Goal: Task Accomplishment & Management: Manage account settings

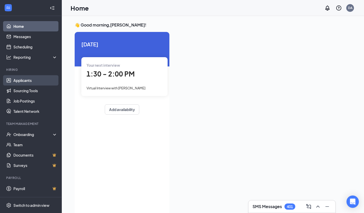
click at [24, 80] on link "Applicants" at bounding box center [35, 80] width 44 height 10
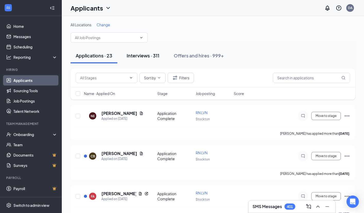
click at [156, 55] on div "Interviews · 311" at bounding box center [143, 55] width 33 height 6
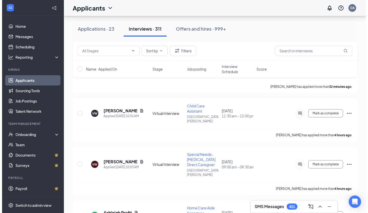
scroll to position [51, 0]
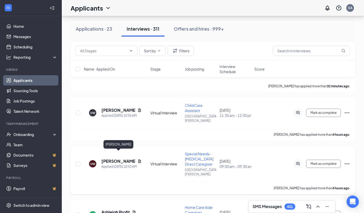
click at [113, 158] on h5 "[PERSON_NAME]" at bounding box center [118, 161] width 34 height 6
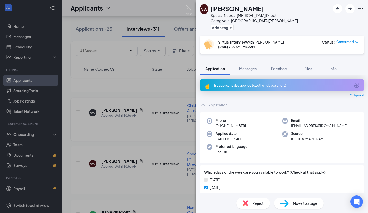
click at [118, 108] on div "VW [PERSON_NAME] Special Needs-[MEDICAL_DATA] Direct Caregiver at [GEOGRAPHIC_D…" at bounding box center [184, 106] width 368 height 213
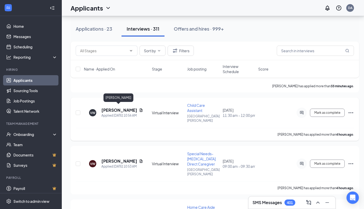
click at [116, 107] on h5 "[PERSON_NAME]" at bounding box center [119, 110] width 36 height 6
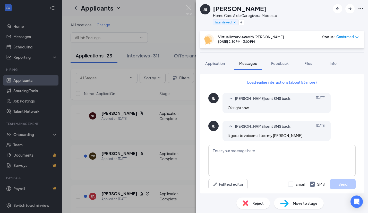
scroll to position [214, 0]
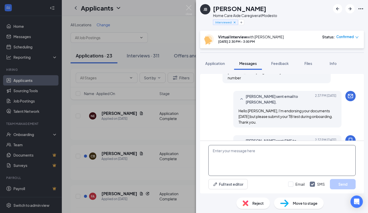
click at [238, 161] on textarea at bounding box center [281, 160] width 147 height 31
type textarea "Thank you."
click at [292, 185] on input "Email" at bounding box center [296, 183] width 16 height 5
checkbox input "true"
click at [346, 182] on button "Send" at bounding box center [343, 184] width 26 height 10
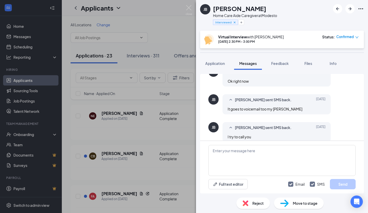
scroll to position [0, 0]
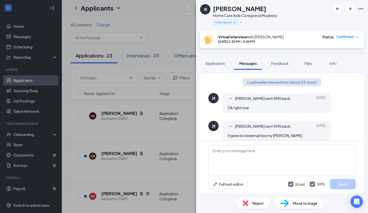
click at [265, 81] on button "Load earlier interactions (about 53 more)" at bounding box center [282, 82] width 78 height 8
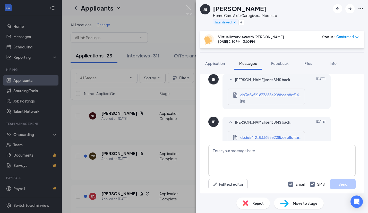
scroll to position [721, 0]
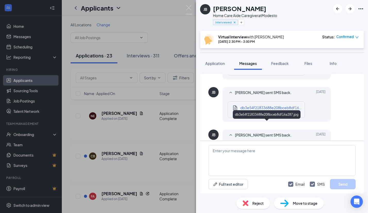
click at [250, 110] on div "db3e54f21833688e208bceb8df16a287.jpg" at bounding box center [271, 108] width 62 height 6
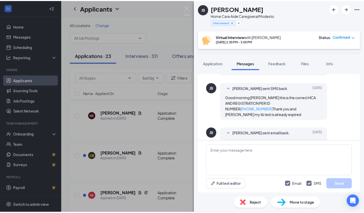
scroll to position [1055, 0]
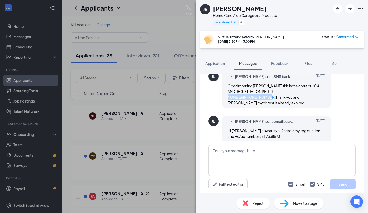
drag, startPoint x: 280, startPoint y: 104, endPoint x: 308, endPoint y: 103, distance: 27.3
click at [308, 103] on div "Good morning Ms Dana this is the correct HCA AND REGISTRATION PER ID NUMBER 751…" at bounding box center [277, 94] width 98 height 23
copy span "751-733-8573"
click at [207, 63] on span "Application" at bounding box center [215, 63] width 20 height 5
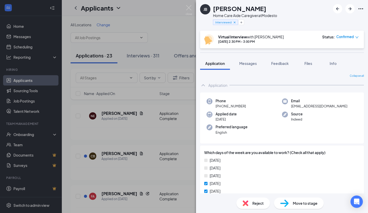
click at [237, 105] on span "+1 (209) 985-8083" at bounding box center [230, 105] width 30 height 5
click at [237, 102] on span "Phone" at bounding box center [230, 100] width 30 height 5
click at [236, 106] on span "+1 (209) 985-8083" at bounding box center [230, 105] width 30 height 5
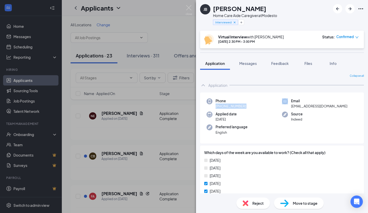
copy span "+1 (209) 985-8083"
click at [305, 109] on div "Phone +1 (209) 985-8083 Email jbuenaflor511@gmail.com Applied date Sep 6 Source…" at bounding box center [282, 117] width 164 height 51
click at [306, 106] on span "jbuenaflor511@gmail.com" at bounding box center [319, 105] width 56 height 5
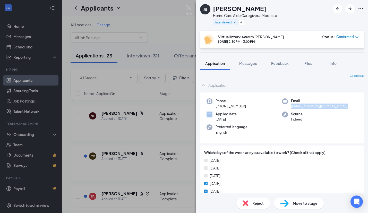
copy span "jbuenaflor511@gmail.com"
click at [187, 7] on img at bounding box center [189, 10] width 6 height 10
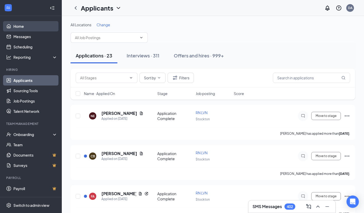
click at [20, 26] on link "Home" at bounding box center [35, 26] width 44 height 10
